Goal: Information Seeking & Learning: Understand process/instructions

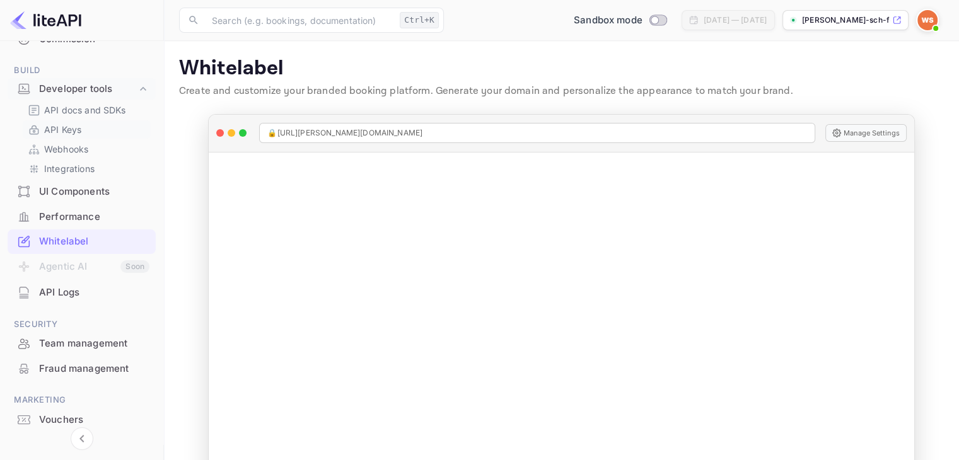
scroll to position [100, 0]
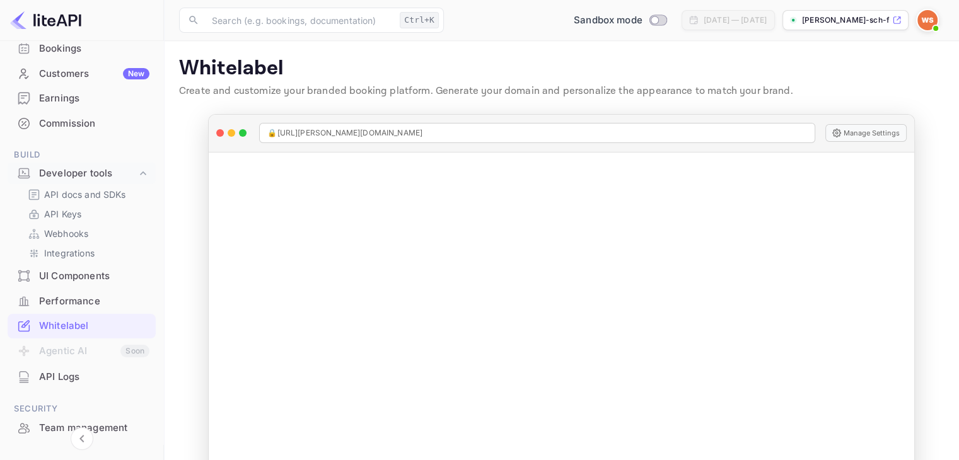
click at [53, 298] on div "Performance" at bounding box center [94, 301] width 110 height 15
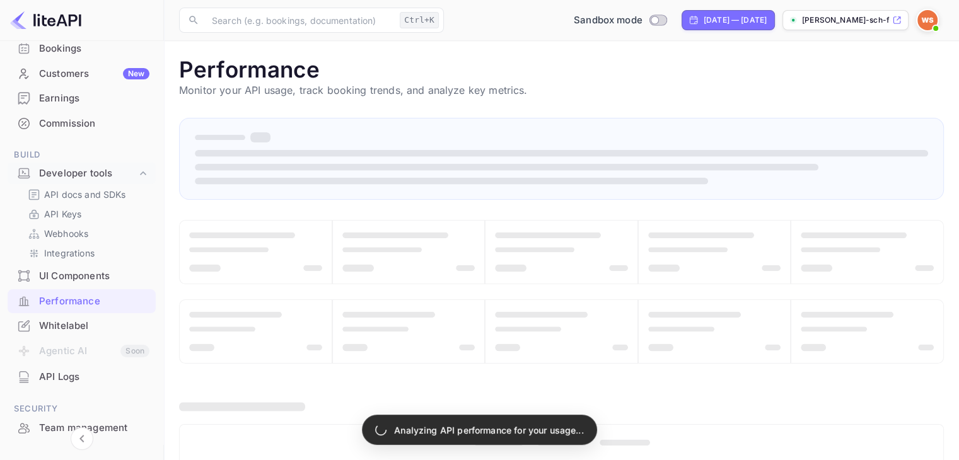
click at [58, 279] on div "UI Components" at bounding box center [94, 276] width 110 height 15
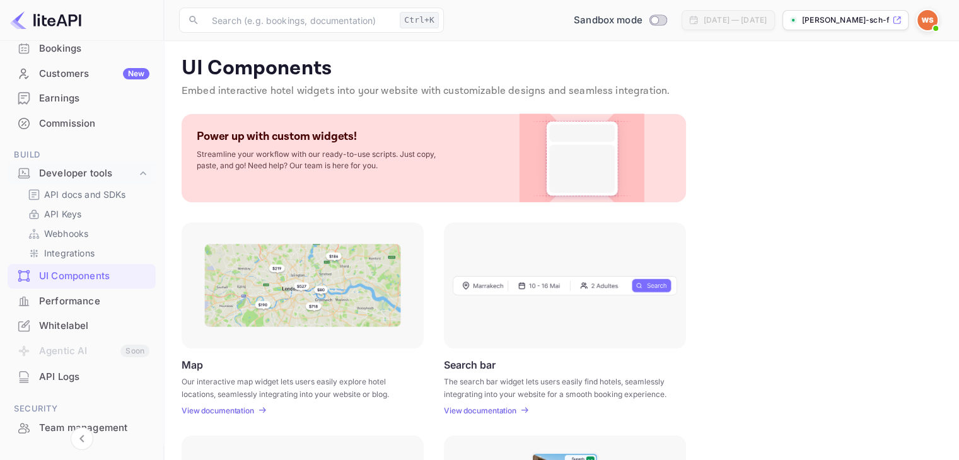
click at [296, 304] on img at bounding box center [302, 285] width 197 height 83
click at [241, 416] on div "UI Components Embed interactive hotel widgets into your website with customizab…" at bounding box center [561, 445] width 765 height 779
click at [243, 408] on p "View documentation" at bounding box center [218, 410] width 73 height 9
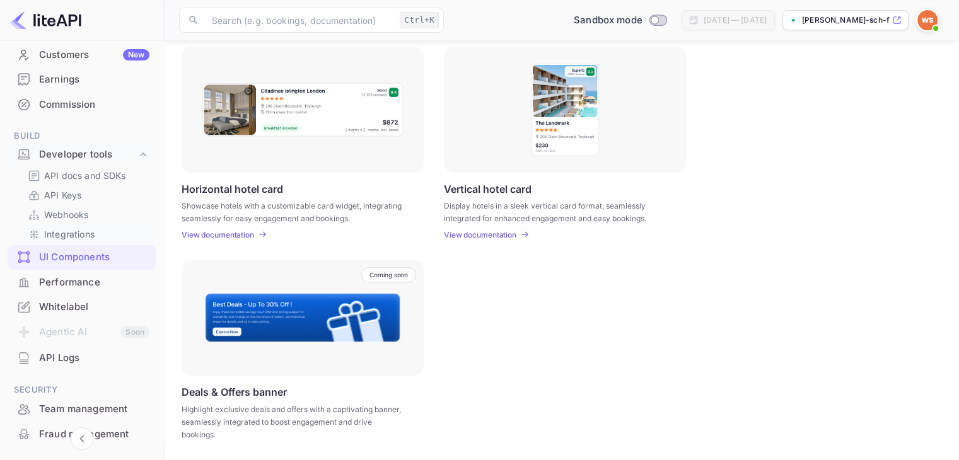
scroll to position [226, 0]
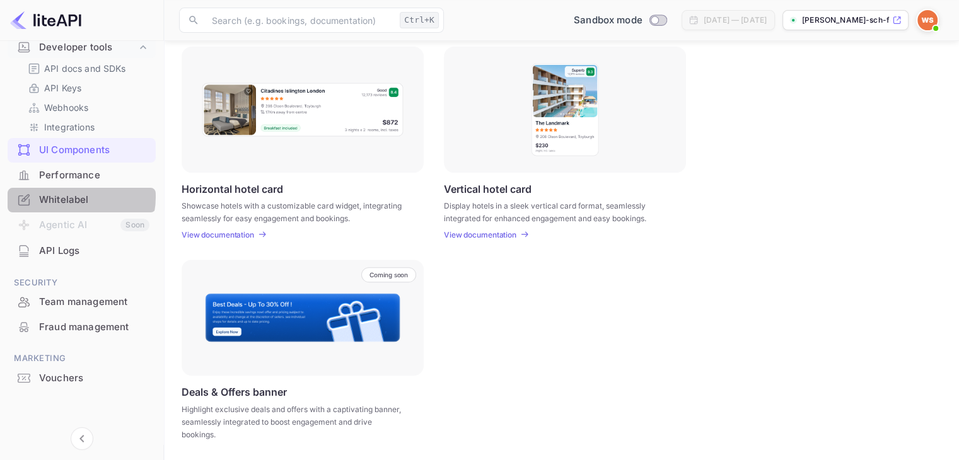
click at [71, 196] on div "Whitelabel" at bounding box center [94, 200] width 110 height 15
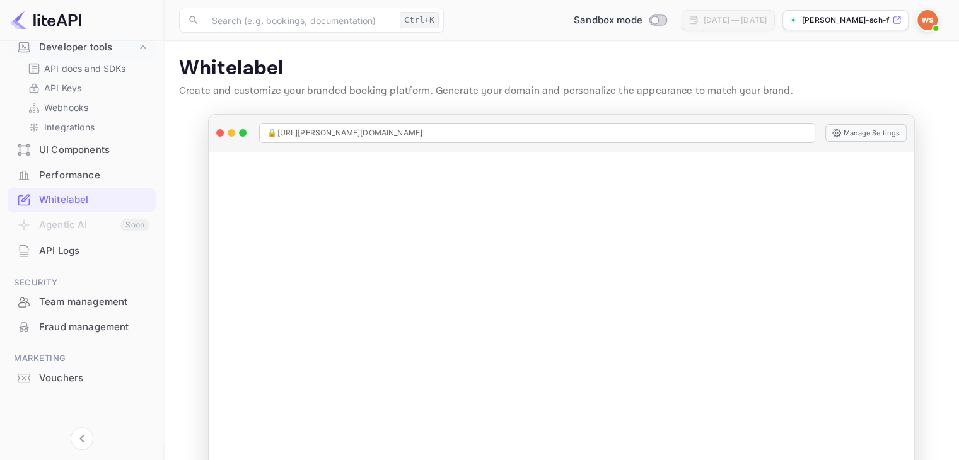
click at [858, 25] on p "[PERSON_NAME]-sch-fer-tlaou.n..." at bounding box center [846, 20] width 88 height 11
